Goal: Task Accomplishment & Management: Use online tool/utility

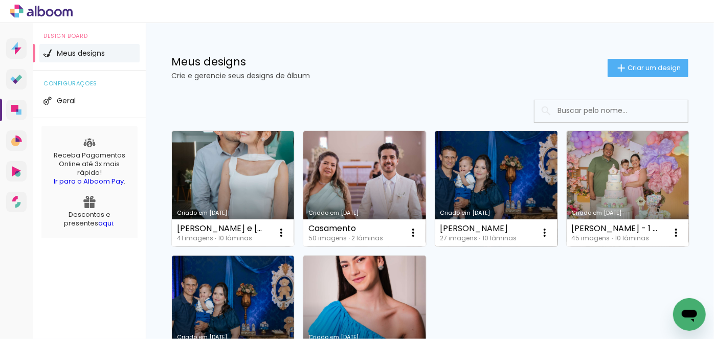
click at [478, 164] on link "Criado em [DATE]" at bounding box center [496, 189] width 122 height 116
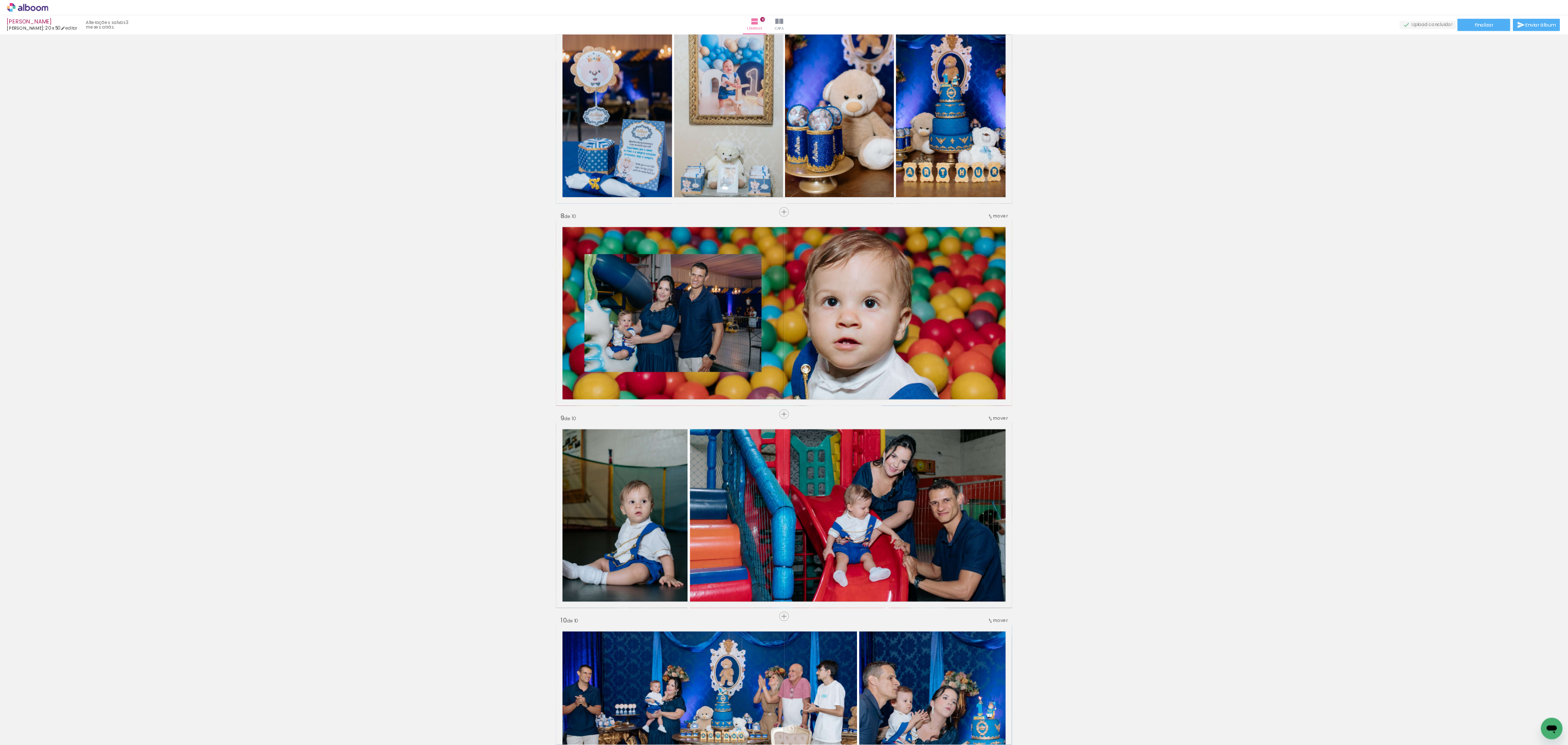
scroll to position [1872, 0]
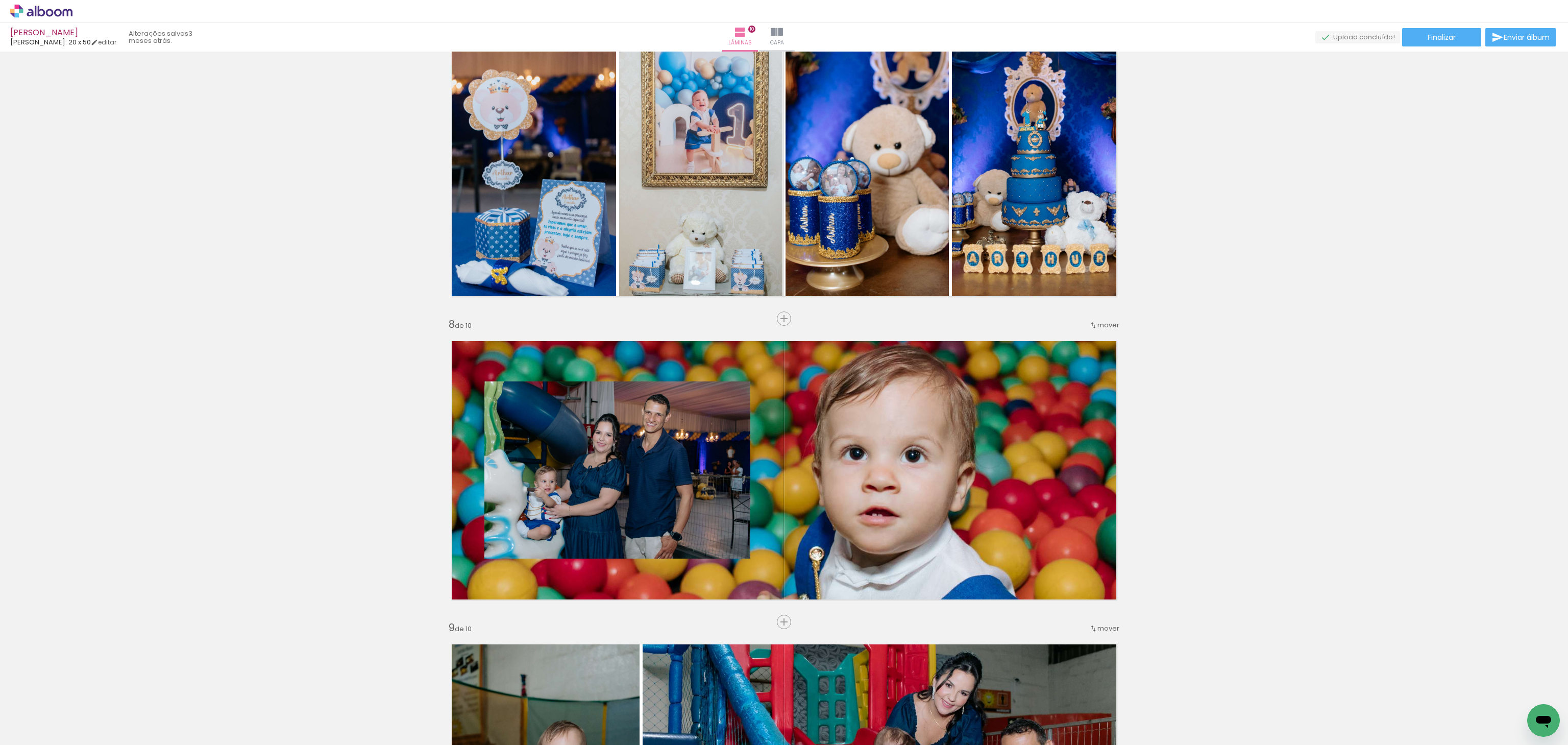
drag, startPoint x: 712, startPoint y: 1, endPoint x: 1150, endPoint y: 307, distance: 534.3
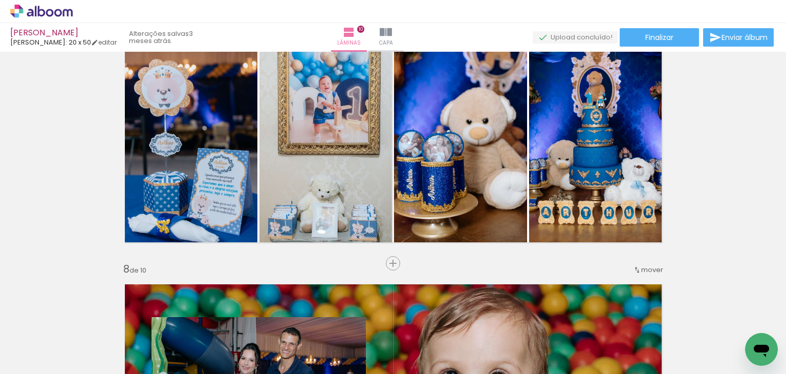
scroll to position [1557, 0]
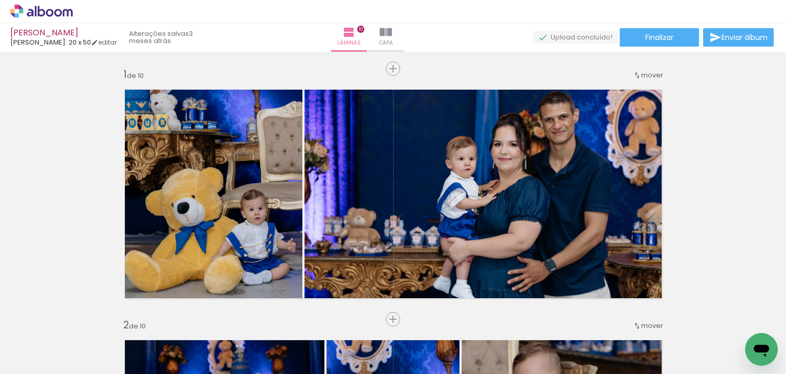
scroll to position [1557, 0]
